Goal: Transaction & Acquisition: Book appointment/travel/reservation

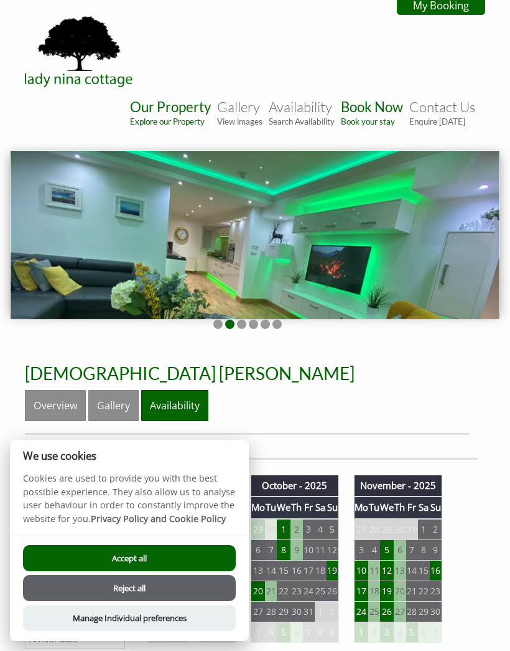
click at [175, 555] on button "Accept all" at bounding box center [129, 558] width 213 height 26
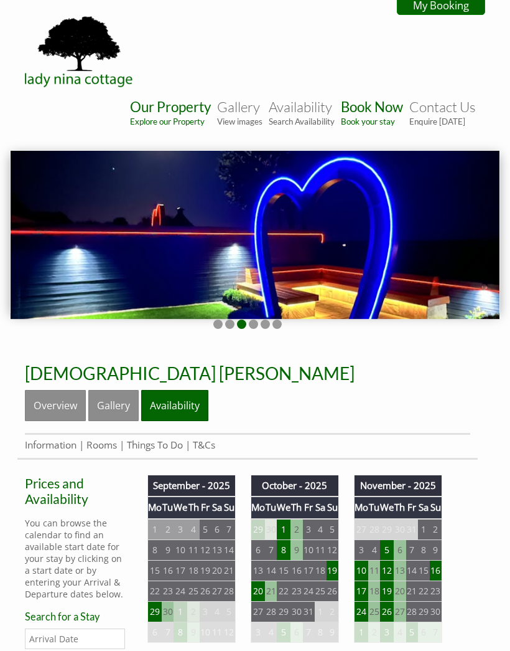
click at [263, 601] on td "27" at bounding box center [258, 611] width 14 height 21
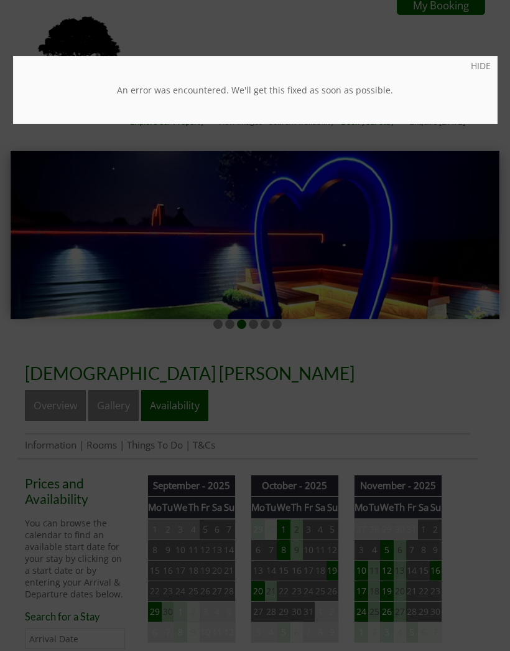
click at [262, 549] on div at bounding box center [255, 325] width 510 height 651
click at [262, 601] on td "27" at bounding box center [258, 611] width 14 height 21
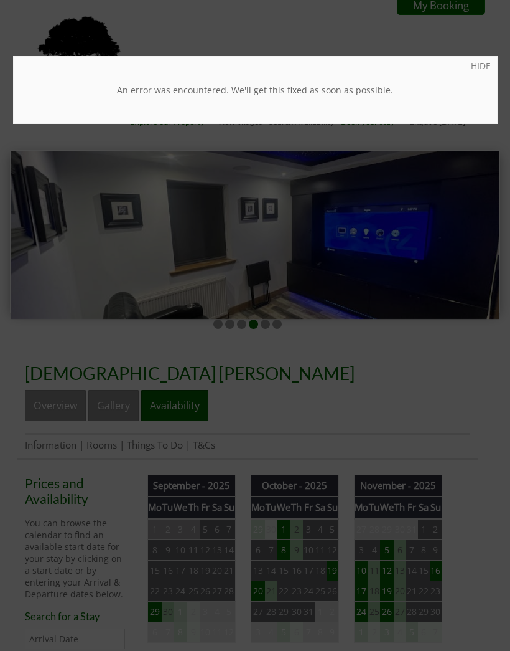
click at [99, 583] on div at bounding box center [255, 325] width 510 height 651
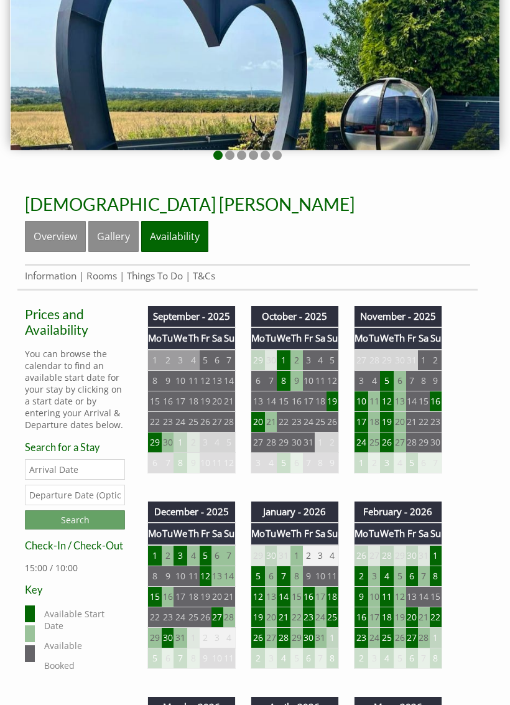
scroll to position [169, 0]
click at [265, 450] on td "27" at bounding box center [258, 442] width 14 height 21
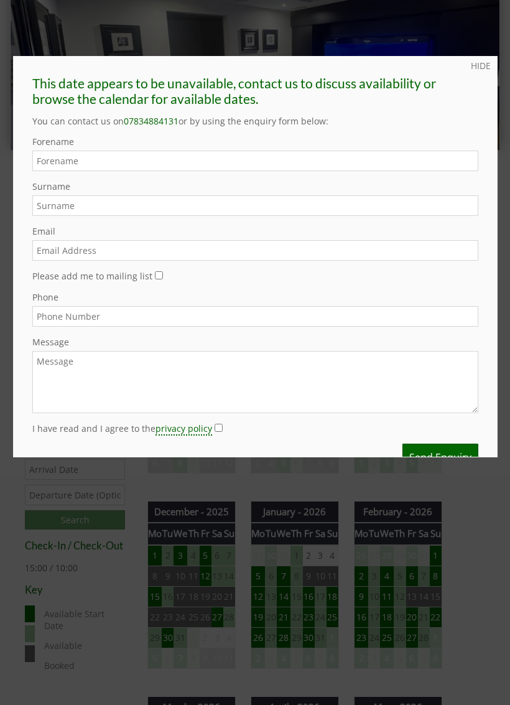
click at [482, 62] on link "HIDE" at bounding box center [481, 66] width 20 height 12
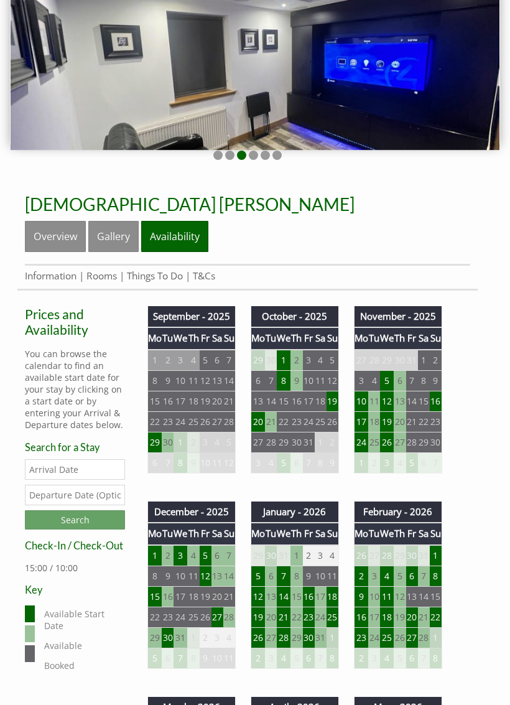
click at [63, 473] on input "Date" at bounding box center [75, 469] width 100 height 21
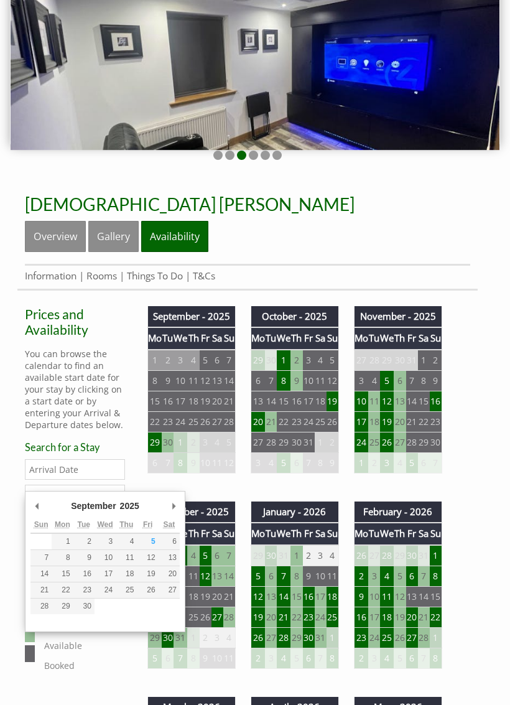
scroll to position [191, 0]
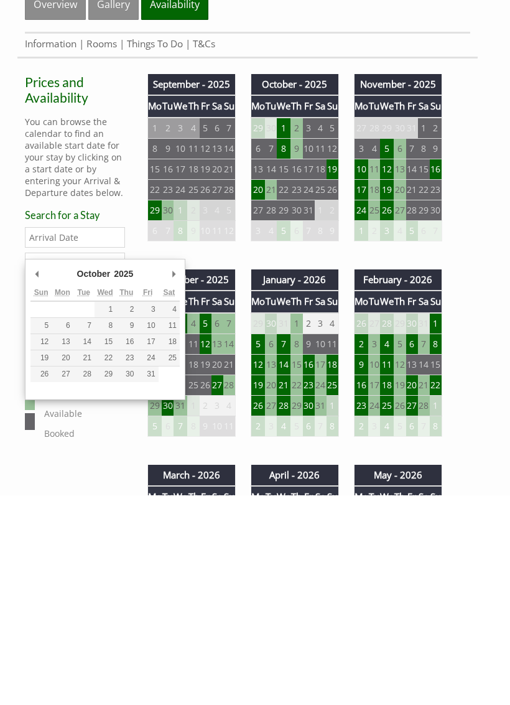
type input "27/10/2025"
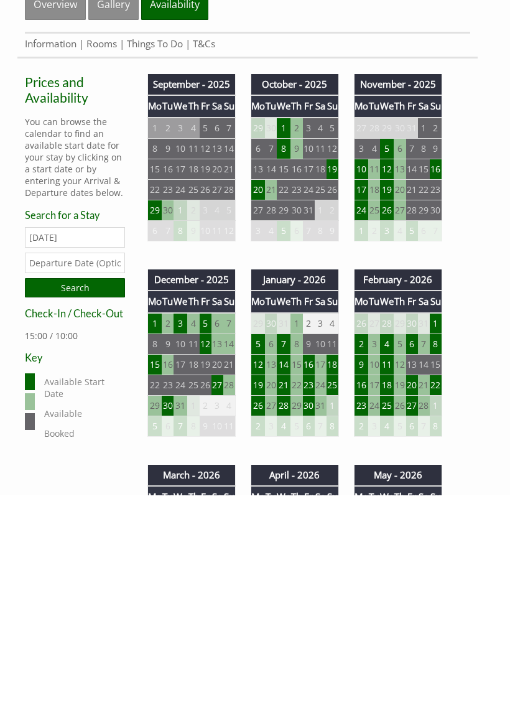
scroll to position [402, 0]
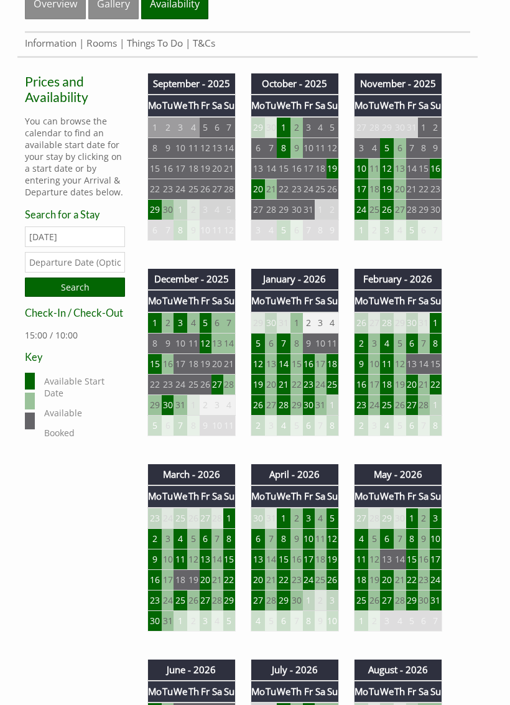
click at [108, 272] on input "text" at bounding box center [75, 262] width 100 height 21
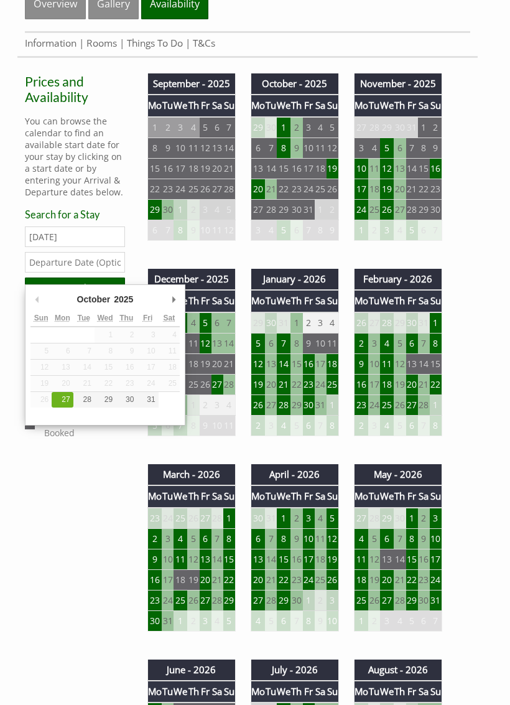
scroll to position [401, 0]
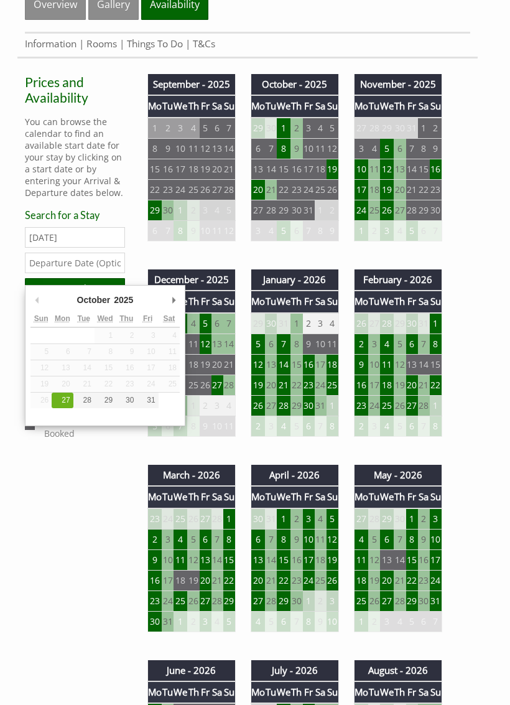
type input "29/10/2025"
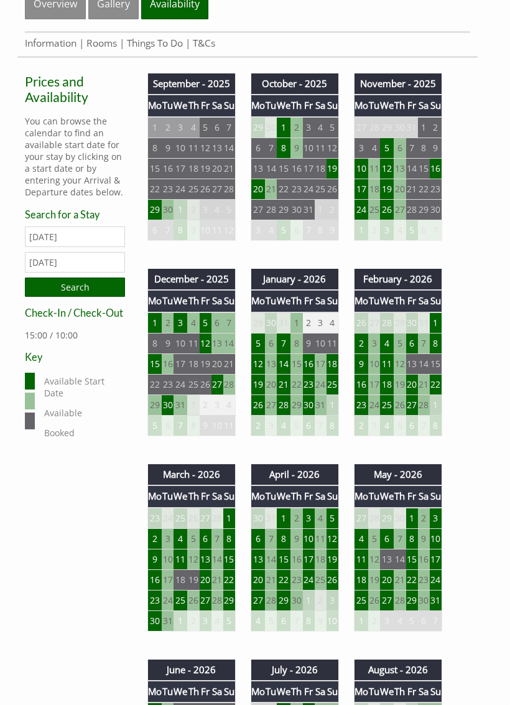
click at [95, 293] on input "Search" at bounding box center [75, 287] width 100 height 19
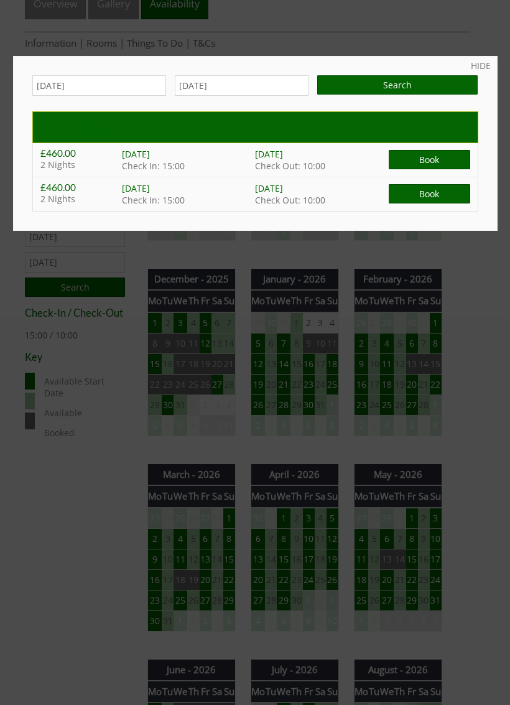
click at [481, 54] on div at bounding box center [255, 352] width 510 height 705
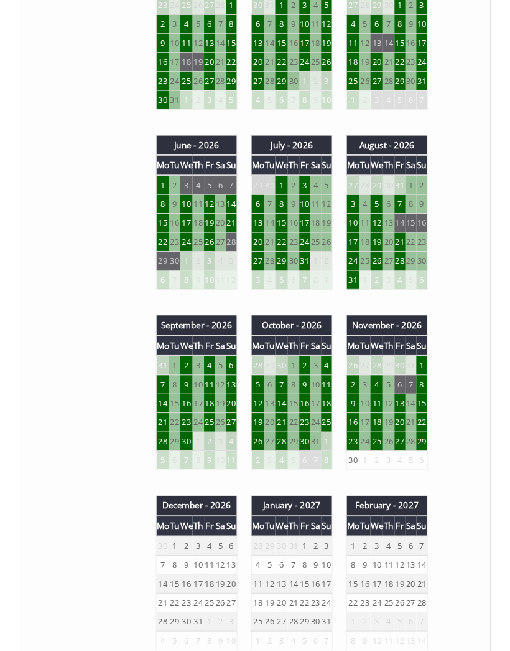
scroll to position [913, 0]
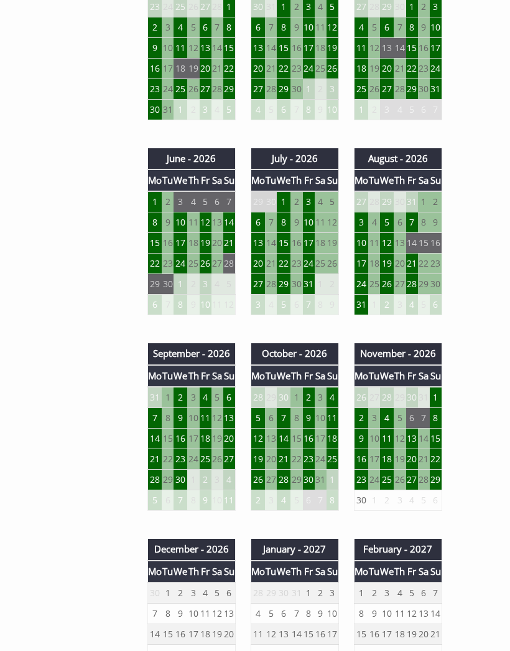
click at [311, 403] on td "2" at bounding box center [309, 397] width 12 height 21
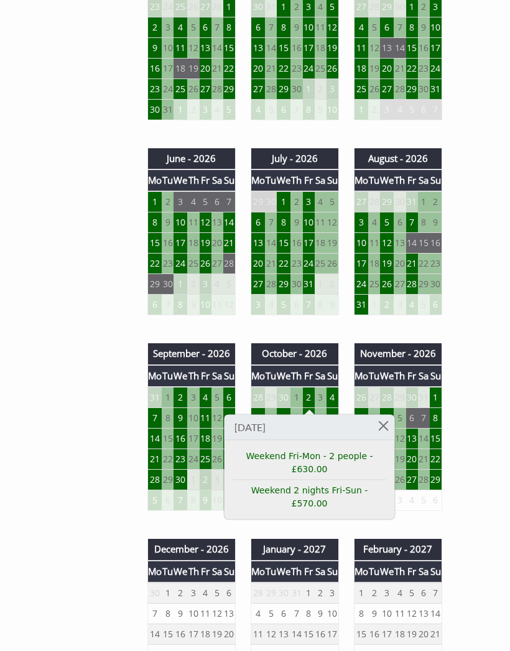
scroll to position [913, 0]
click at [383, 426] on link at bounding box center [384, 426] width 22 height 22
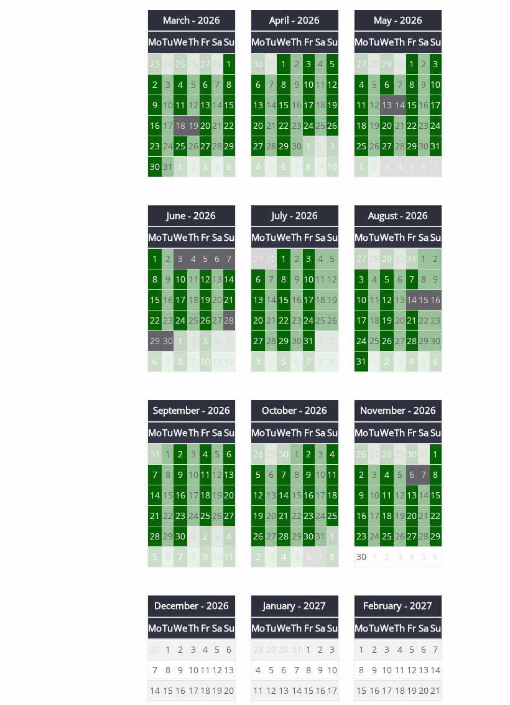
scroll to position [856, 0]
click at [311, 519] on td "23" at bounding box center [309, 516] width 12 height 21
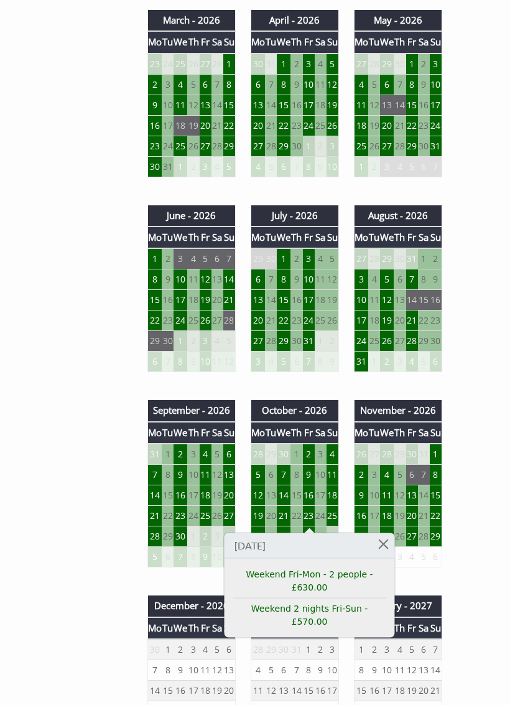
click at [350, 614] on link "Weekend 2 nights Fri-Sun - £570.00" at bounding box center [309, 616] width 153 height 26
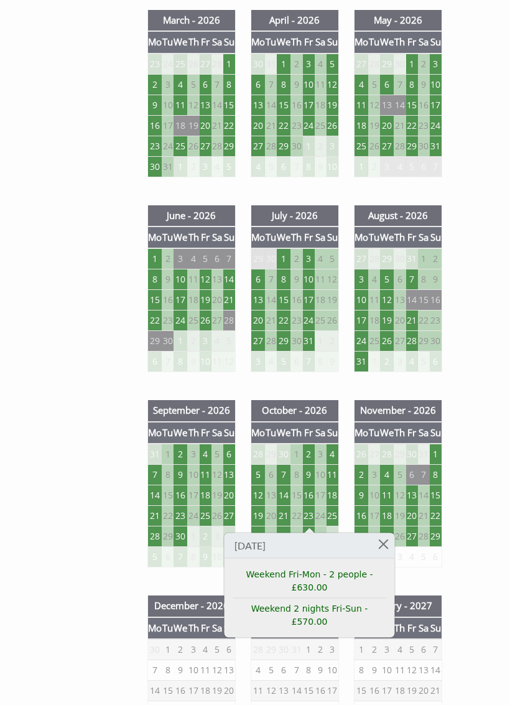
scroll to position [342, 0]
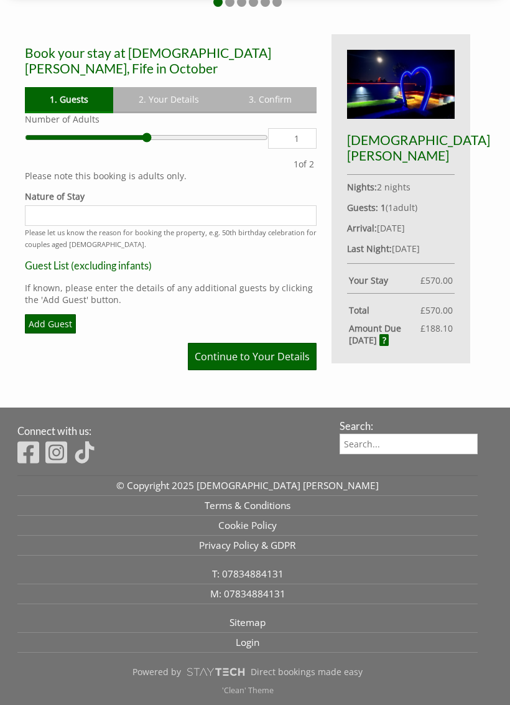
click at [230, 205] on input "Nature of Stay" at bounding box center [171, 215] width 292 height 21
click at [31, 205] on input "1st wedding anniversary" at bounding box center [171, 215] width 292 height 21
type input "Our 1st wedding anniversary"
click at [288, 346] on link "Continue to Your Details" at bounding box center [252, 356] width 129 height 27
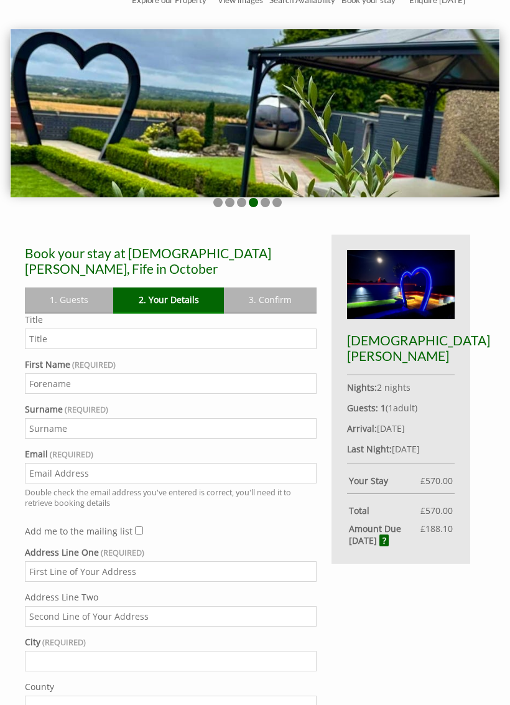
scroll to position [124, 0]
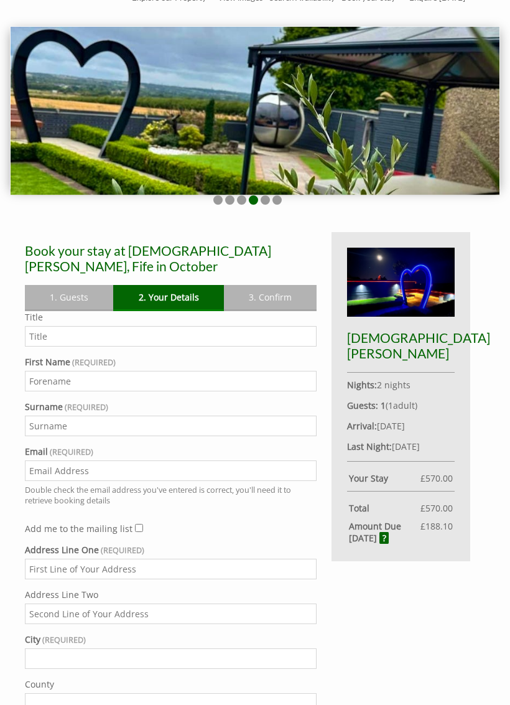
click at [390, 684] on div "Book your stay at Lady Nina Cottage, Fife in October Please Wait... If this mes…" at bounding box center [247, 640] width 461 height 817
click at [394, 683] on div "Book your stay at Lady Nina Cottage, Fife in October Please Wait... If this mes…" at bounding box center [247, 640] width 461 height 817
click at [392, 679] on div "Book your stay at Lady Nina Cottage, Fife in October Please Wait... If this mes…" at bounding box center [247, 640] width 461 height 817
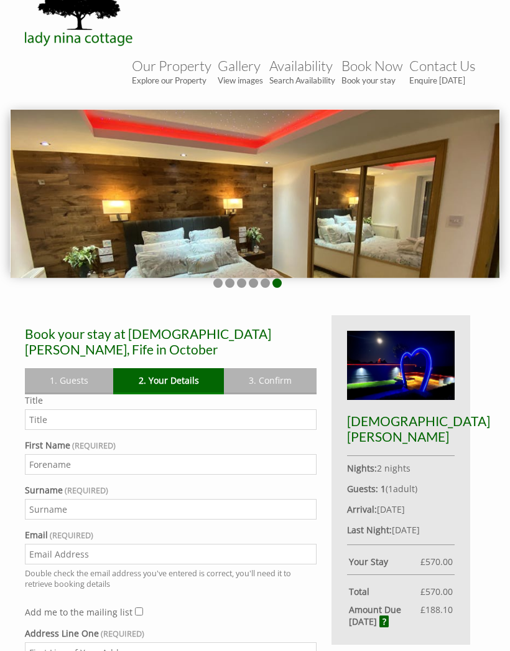
scroll to position [0, 0]
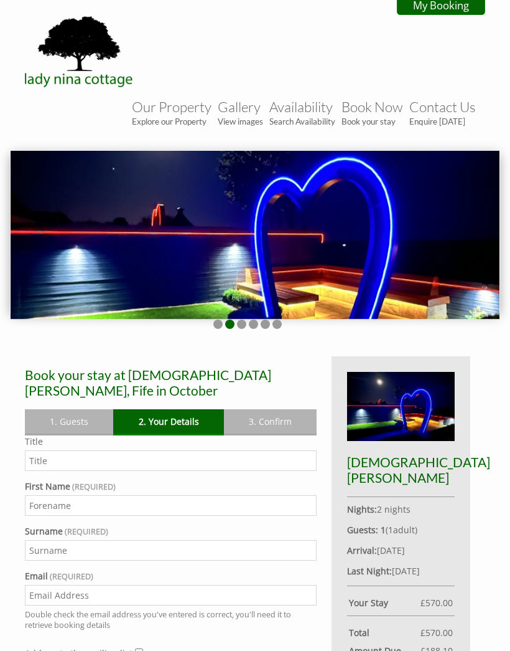
click at [240, 124] on small "View images" at bounding box center [240, 121] width 45 height 10
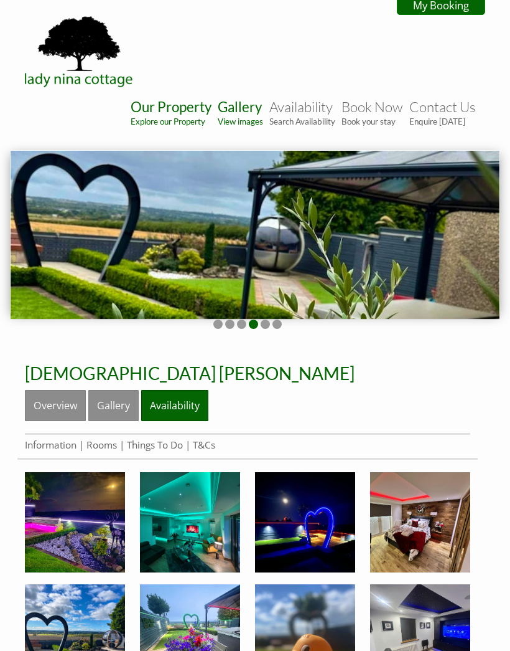
click at [97, 68] on img at bounding box center [79, 51] width 125 height 75
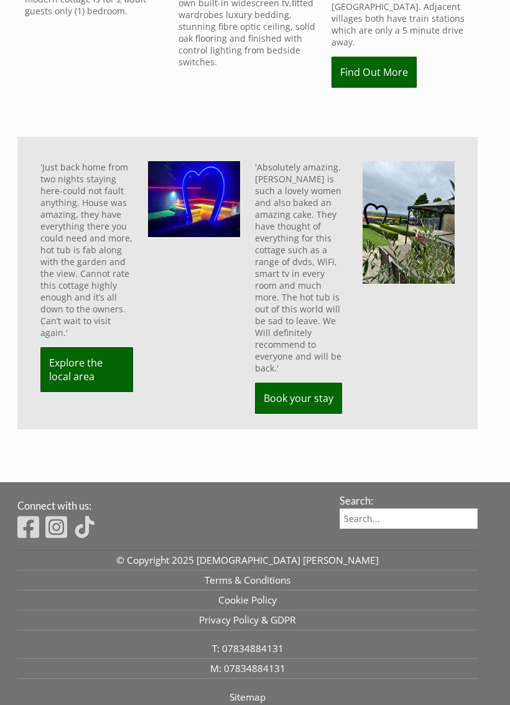
scroll to position [655, 0]
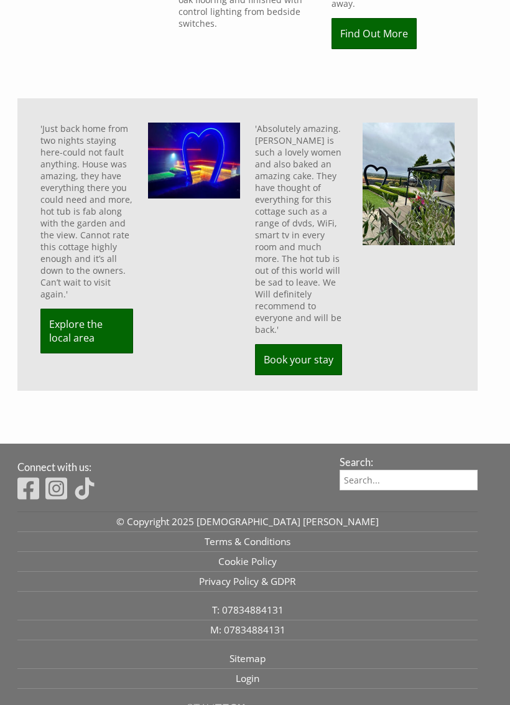
click at [27, 476] on img at bounding box center [28, 488] width 22 height 25
